Goal: Transaction & Acquisition: Download file/media

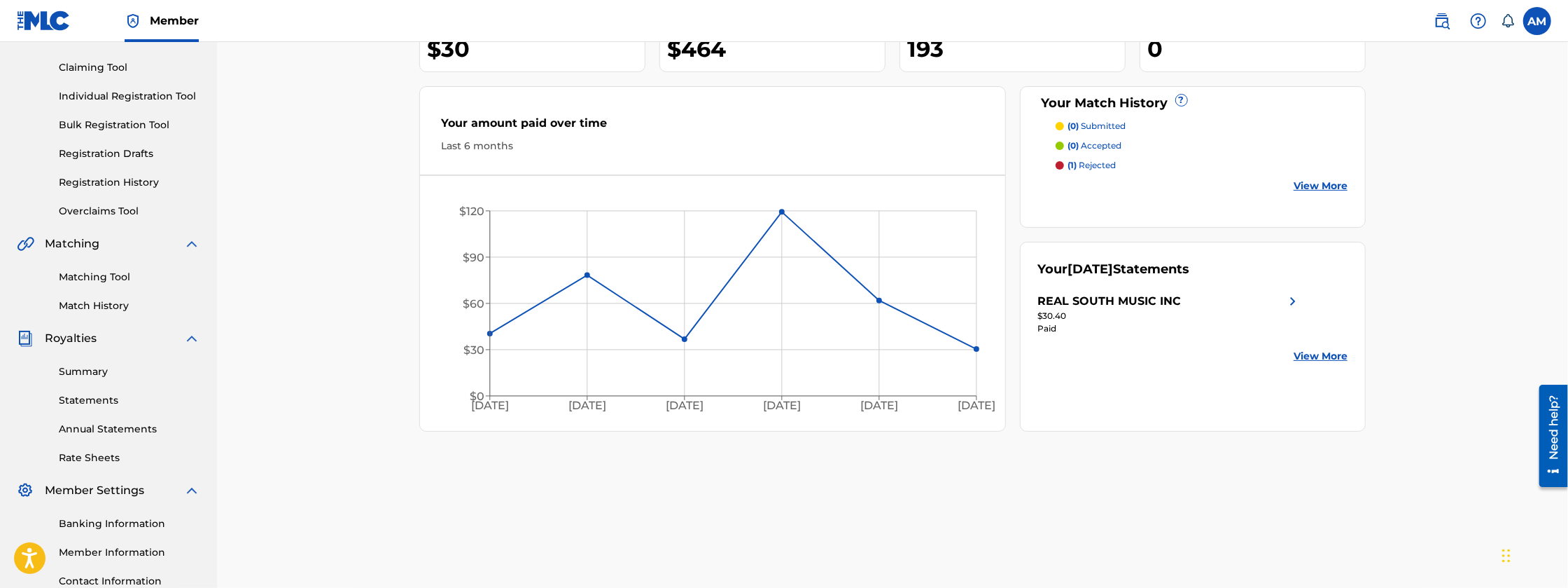
scroll to position [140, 0]
click at [94, 455] on link "Rate Sheets" at bounding box center [130, 456] width 142 height 15
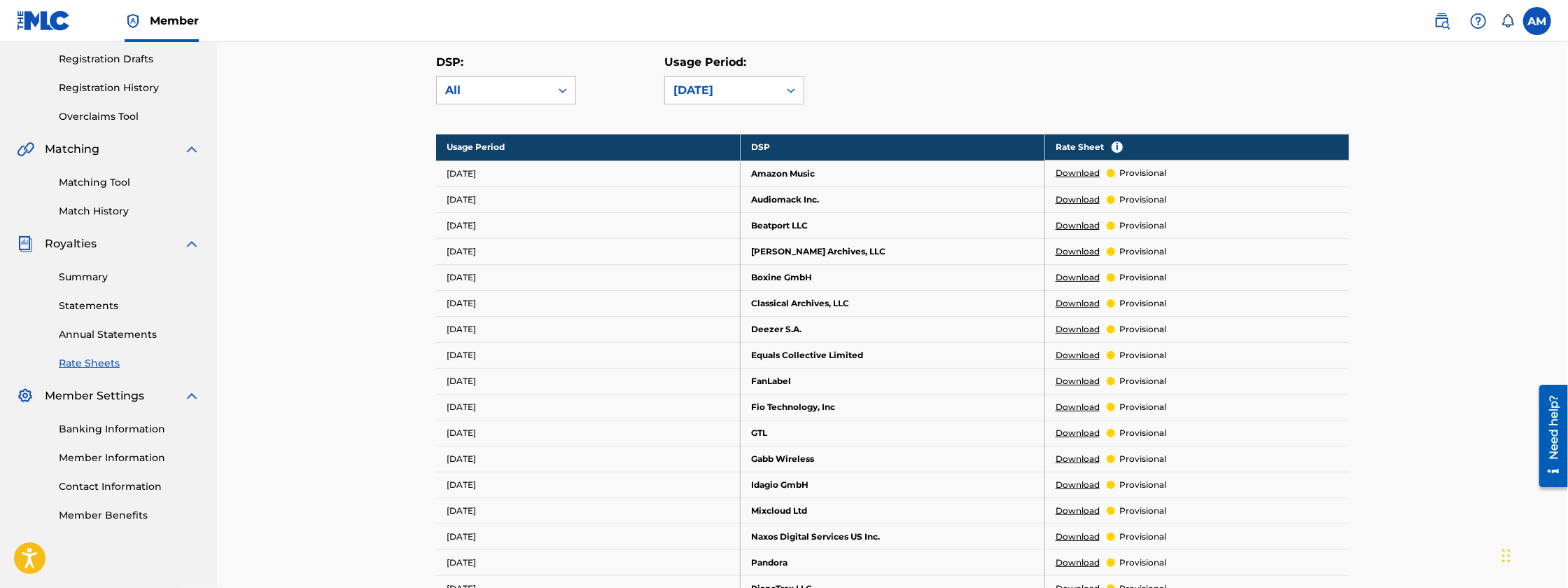
scroll to position [163, 0]
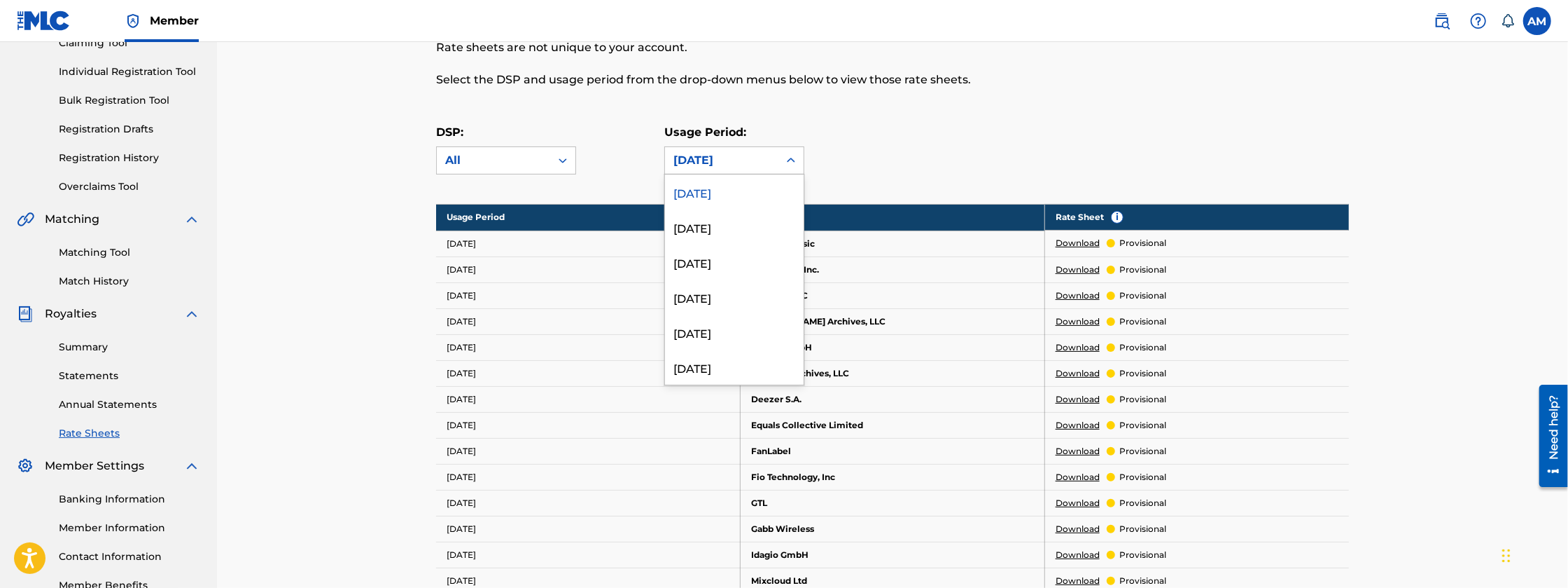
click at [763, 167] on div "[DATE]" at bounding box center [722, 160] width 96 height 17
click at [751, 225] on div "[DATE]" at bounding box center [734, 227] width 139 height 35
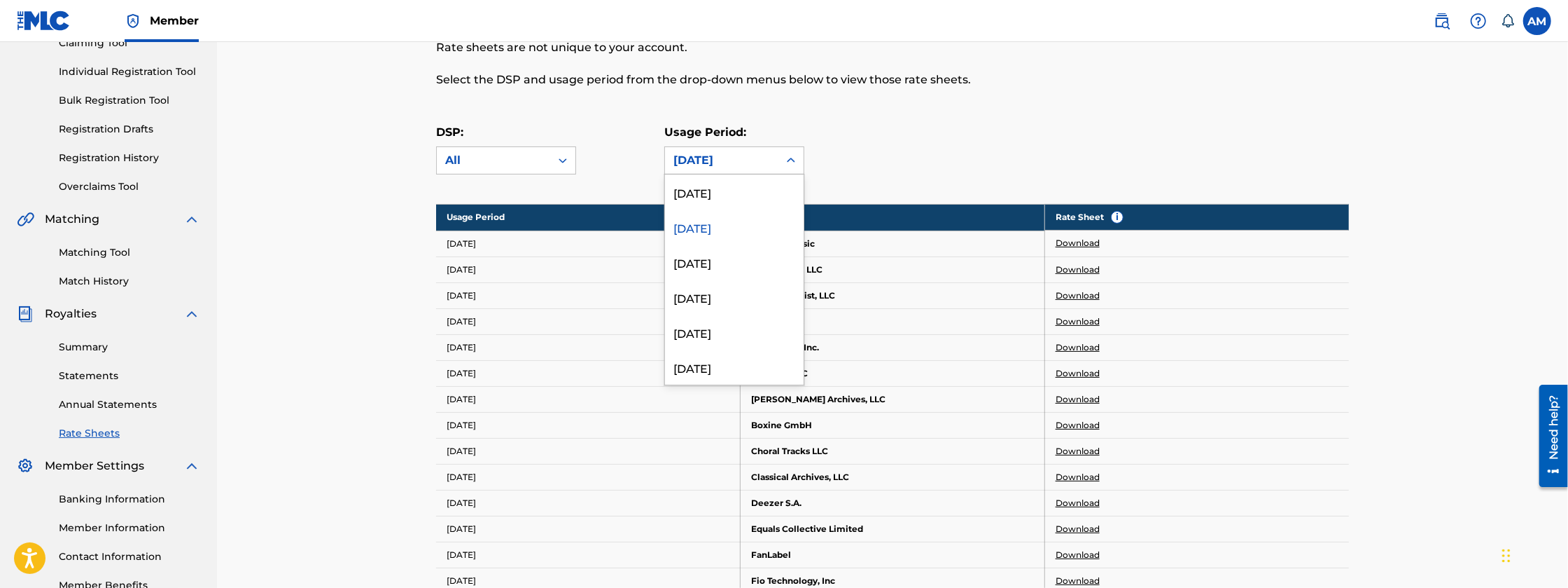
click at [780, 172] on div at bounding box center [791, 160] width 26 height 26
click at [740, 265] on div "[DATE]" at bounding box center [734, 263] width 139 height 35
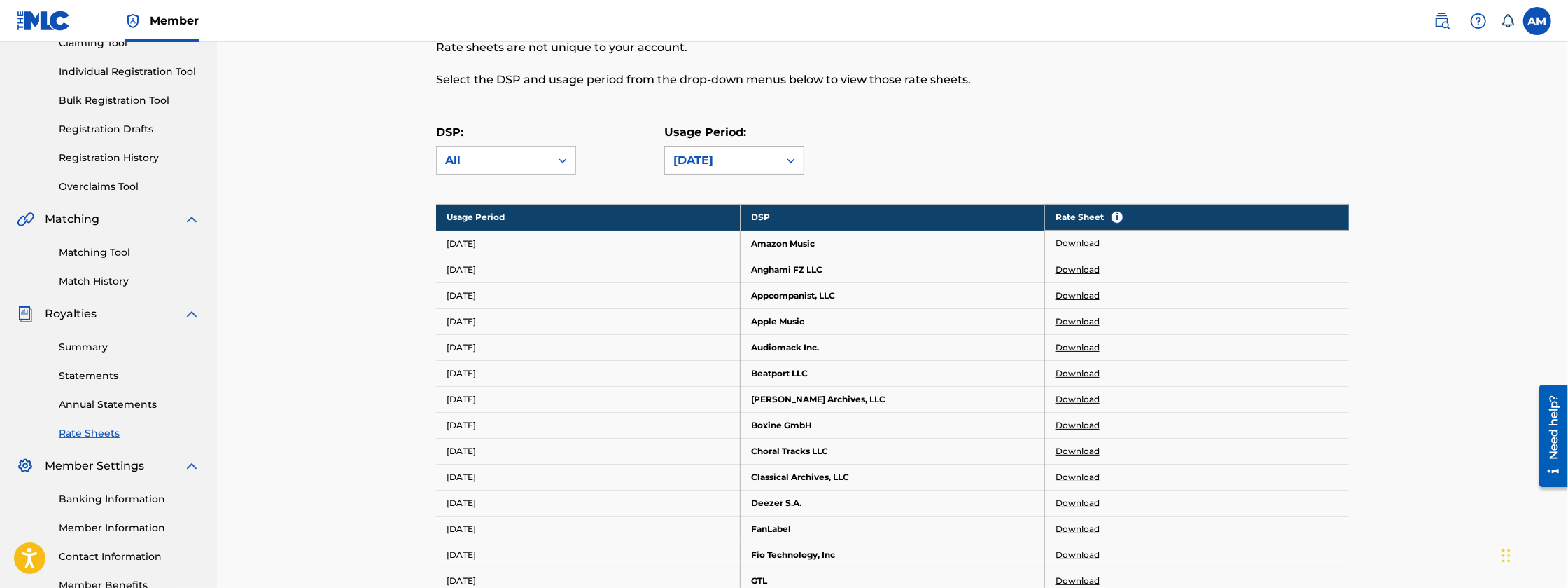
click at [780, 164] on div at bounding box center [791, 160] width 26 height 26
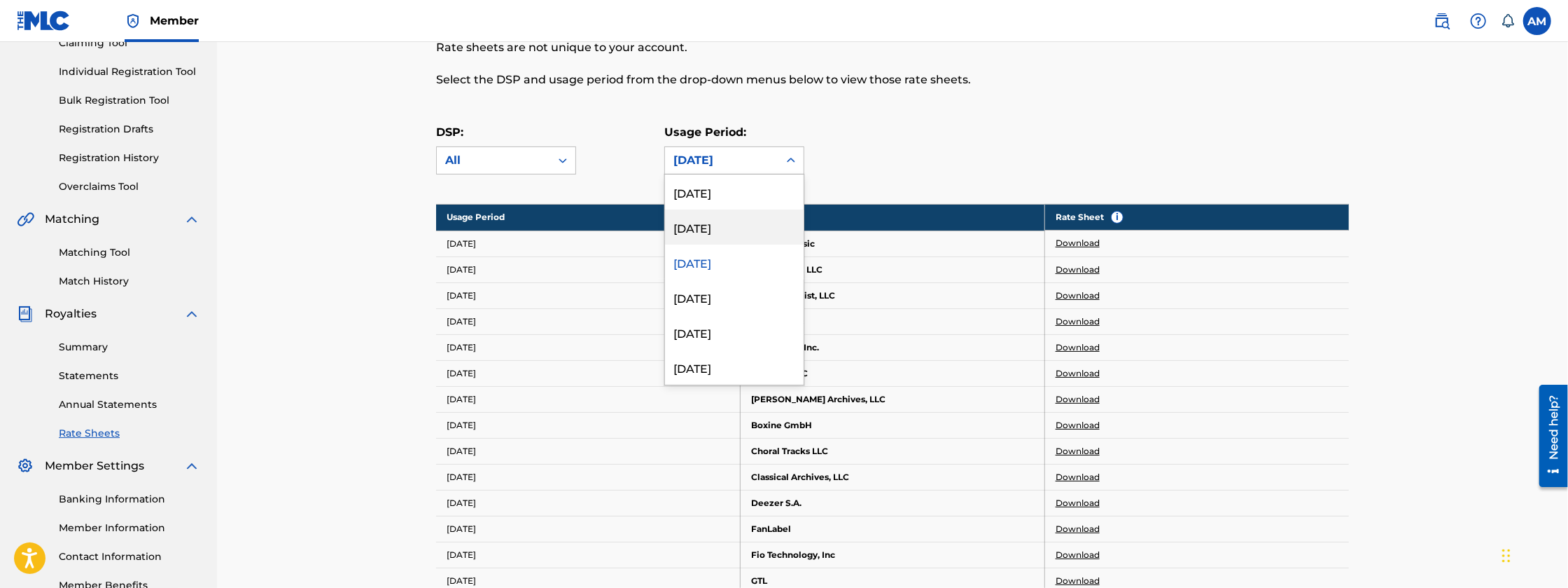
click at [743, 217] on div "[DATE]" at bounding box center [734, 227] width 139 height 35
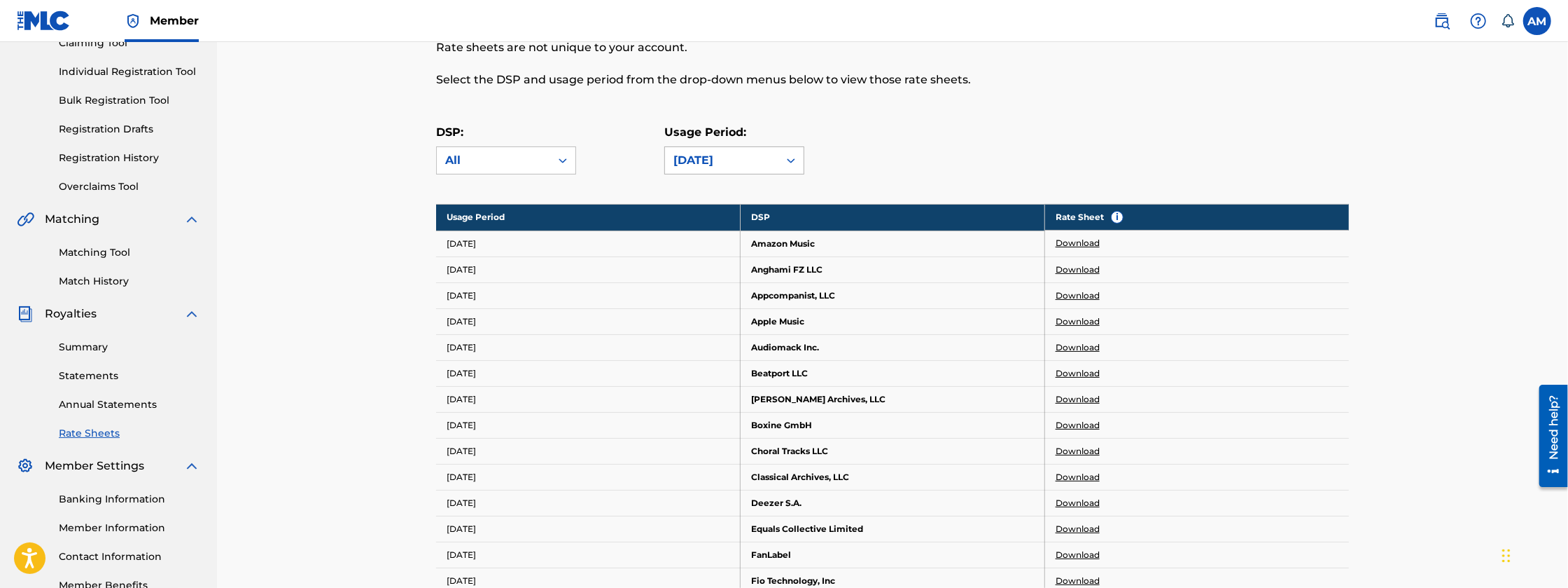
click at [765, 162] on div "[DATE]" at bounding box center [722, 160] width 96 height 17
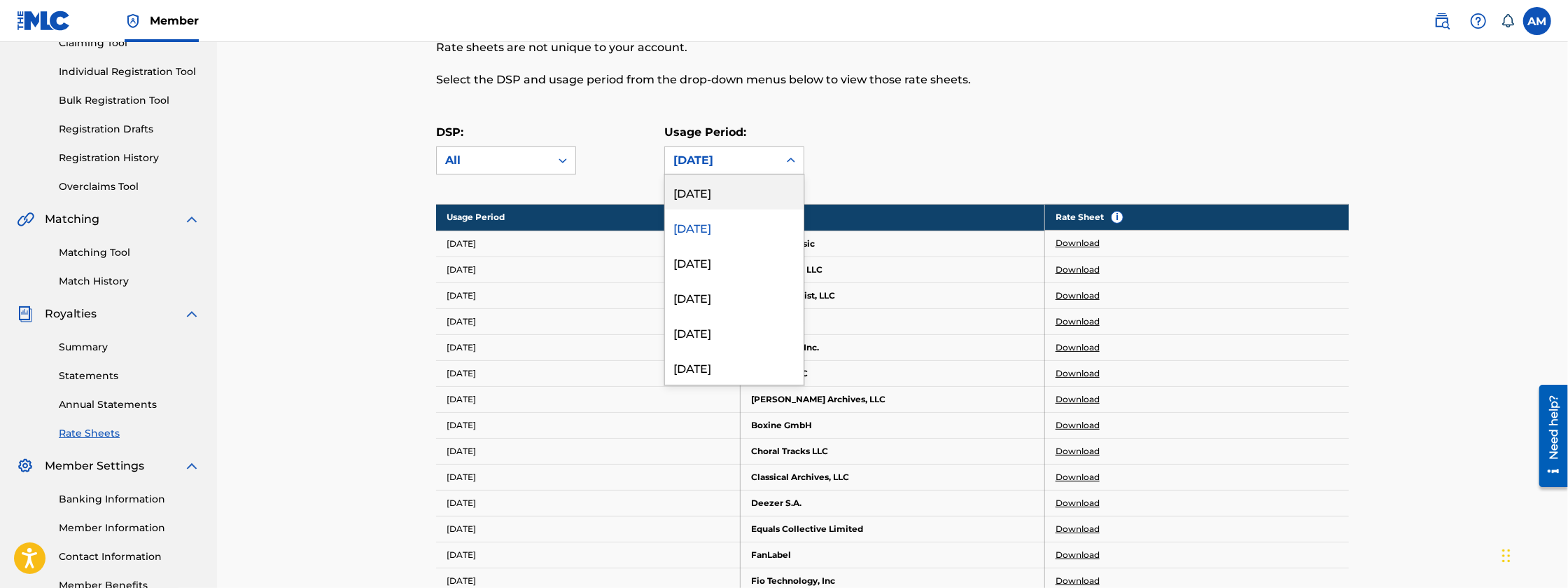
click at [760, 195] on div "[DATE]" at bounding box center [734, 192] width 139 height 35
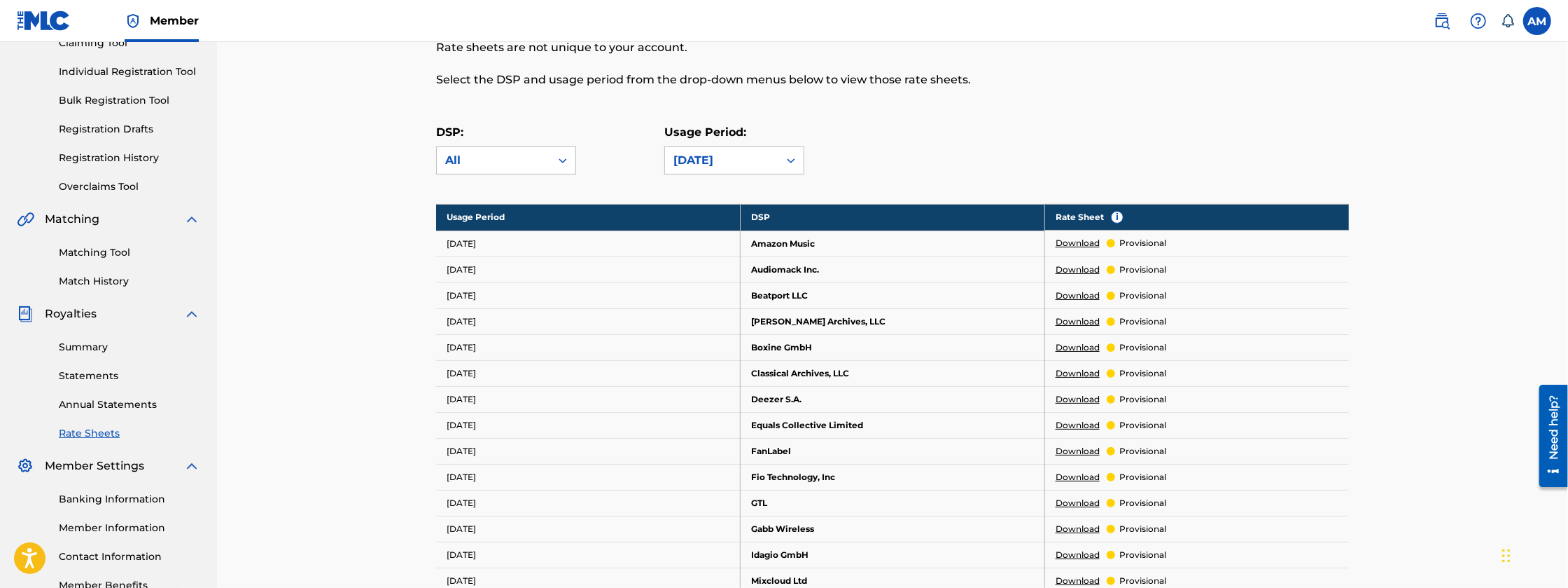
click at [771, 174] on div "DSP: All Usage Period: [DATE]" at bounding box center [893, 155] width 913 height 63
click at [771, 153] on div "[DATE]" at bounding box center [722, 160] width 96 height 17
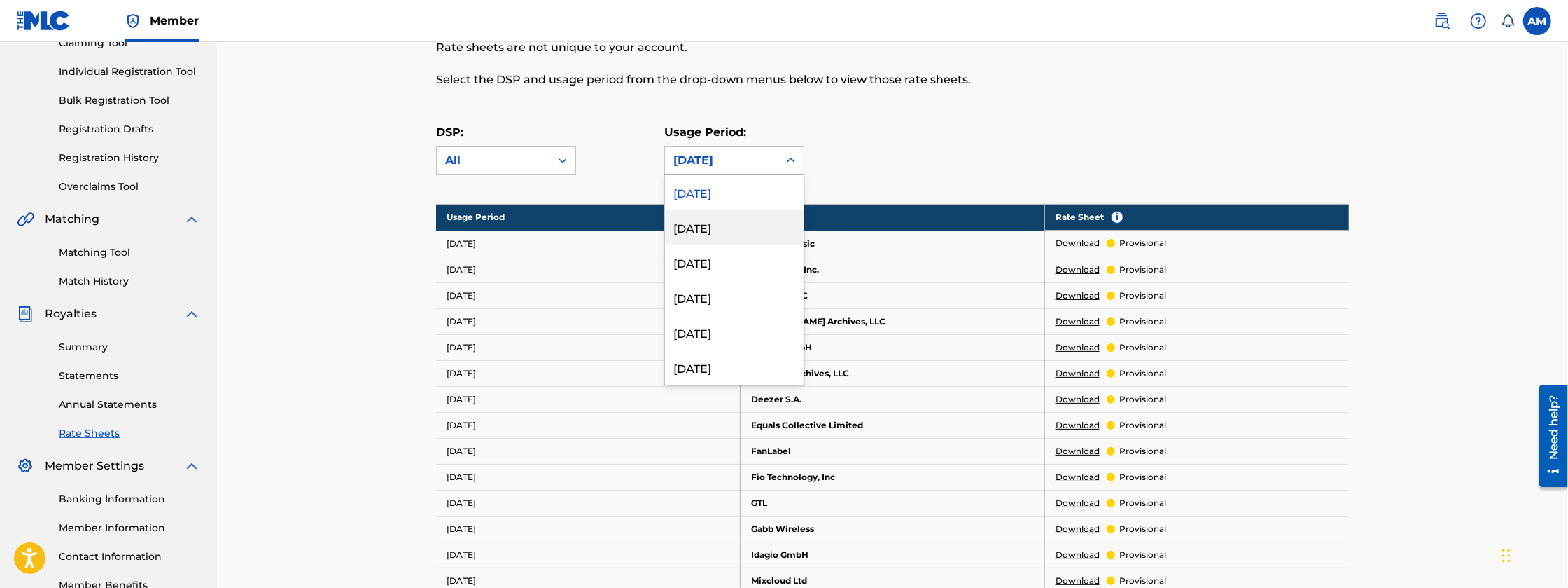
click at [756, 225] on div "[DATE]" at bounding box center [734, 227] width 139 height 35
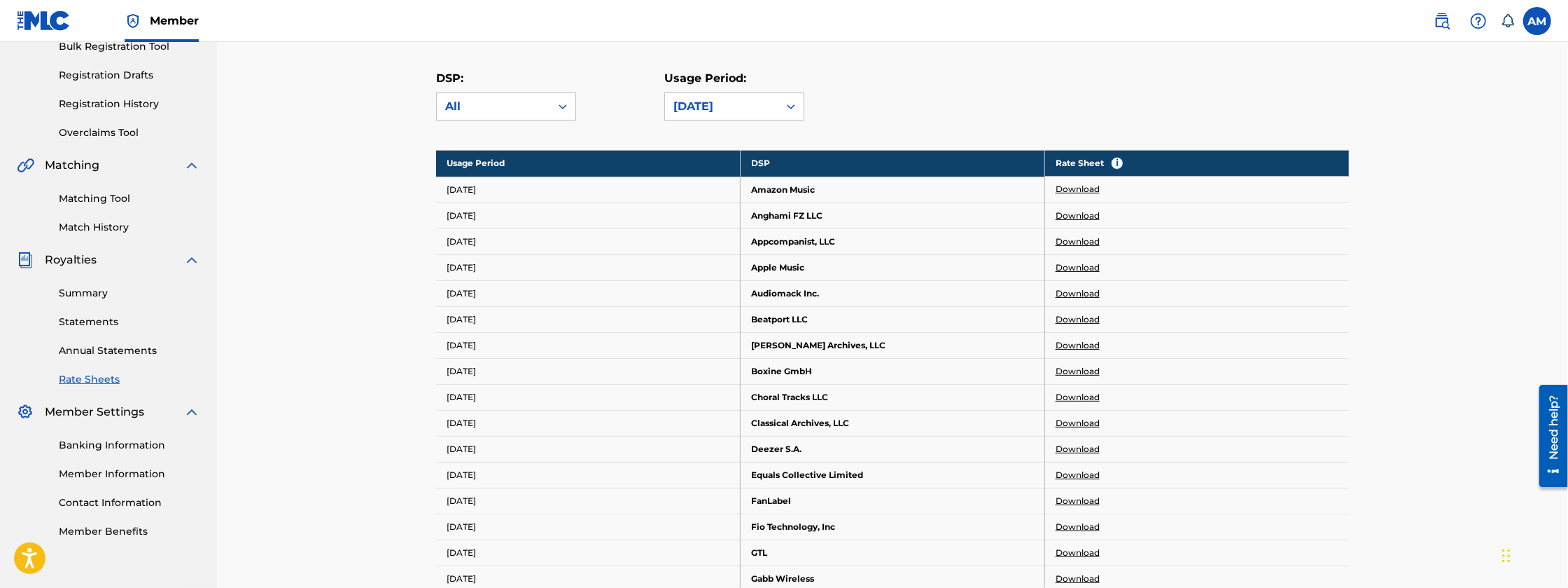
scroll to position [233, 0]
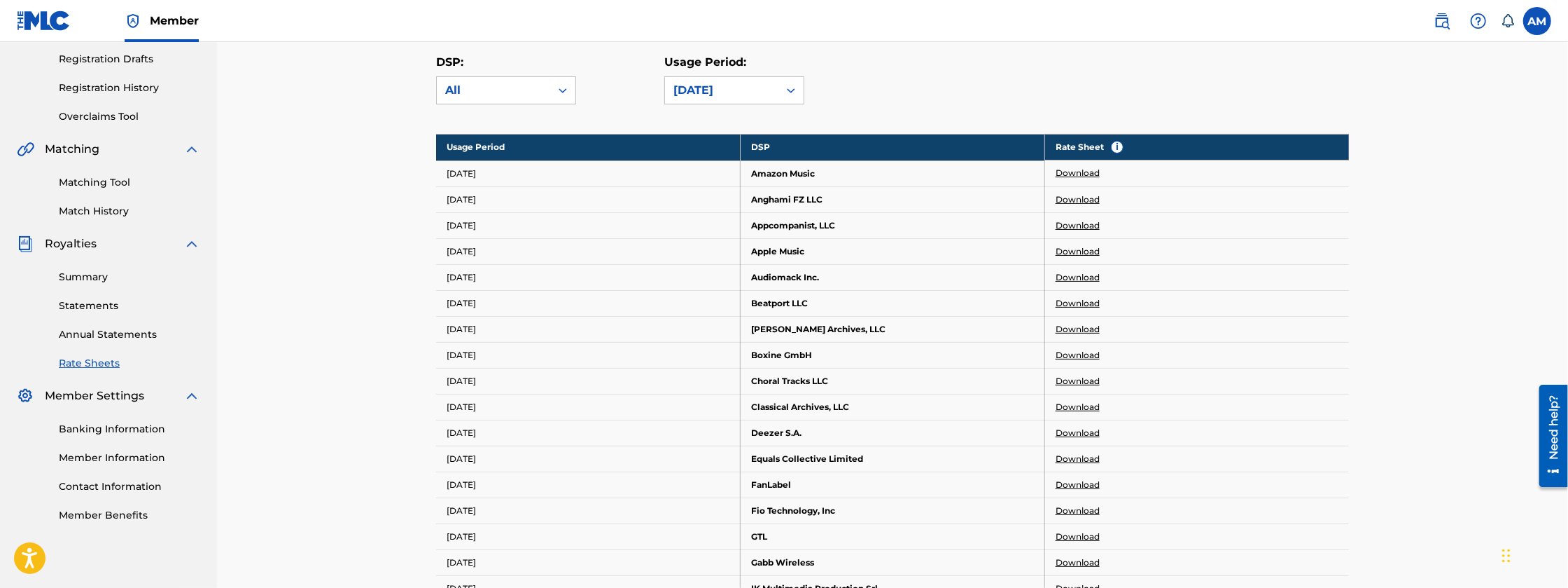
click at [1072, 248] on link "Download" at bounding box center [1077, 251] width 44 height 13
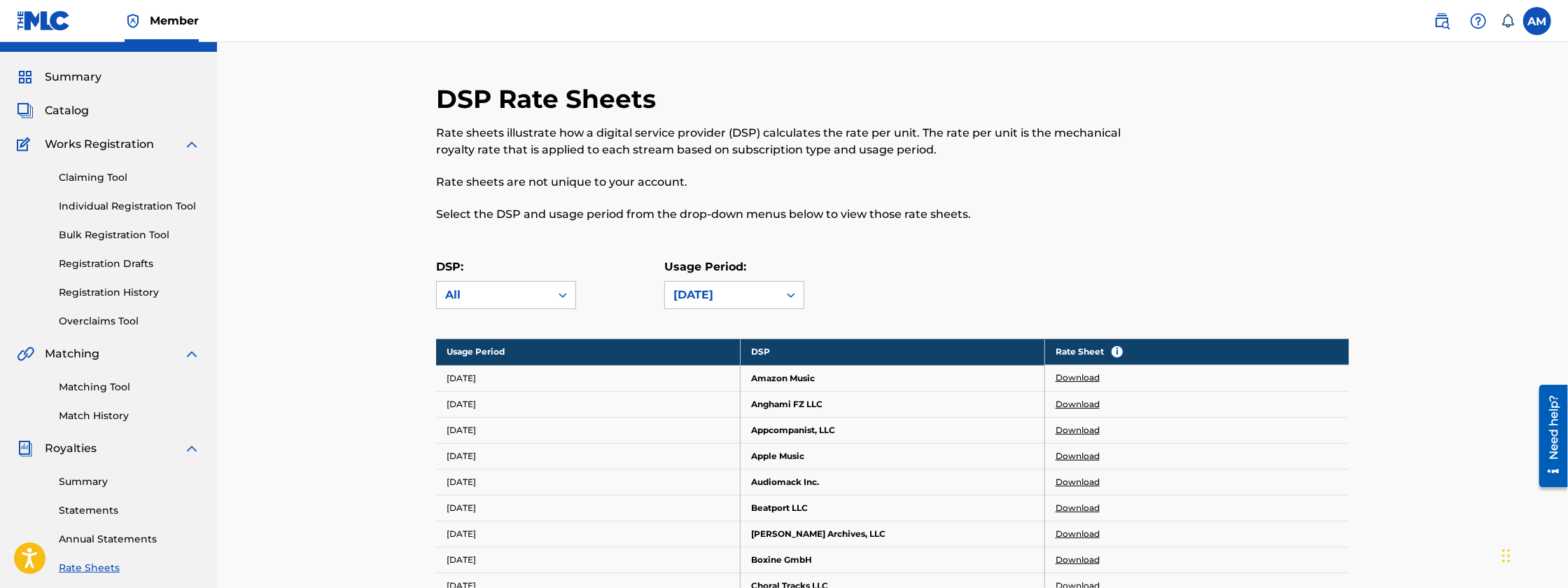
scroll to position [0, 0]
